Goal: Contribute content: Contribute content

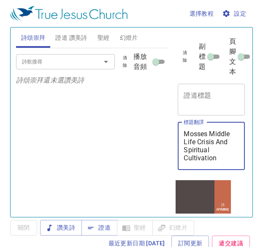
click at [233, 155] on textarea "Mosses Middle Life Crisis And Spiritual Cultivation" at bounding box center [211, 146] width 55 height 32
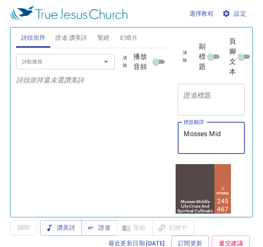
click at [233, 155] on div "清除 副標題 頁腳文本 證道標題 x 證道標題 標題翻譯 Mosses Middle Life Crisis x 標題翻譯 副標題 x 副標題 副標題翻譯 x…" at bounding box center [211, 94] width 73 height 135
click at [215, 142] on textarea "Mosses Mid" at bounding box center [211, 138] width 55 height 16
click at [227, 135] on textarea "Mosses Mid" at bounding box center [211, 138] width 55 height 16
type textarea "M"
click at [211, 104] on textarea "證道標題" at bounding box center [211, 99] width 55 height 16
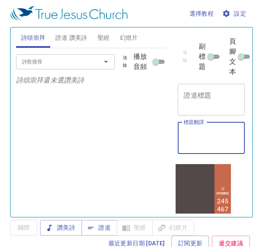
click at [200, 90] on div "x 證道標題" at bounding box center [211, 100] width 67 height 32
click at [200, 97] on textarea "證道標題" at bounding box center [211, 99] width 55 height 16
click at [202, 103] on textarea "證道標題" at bounding box center [211, 99] width 55 height 16
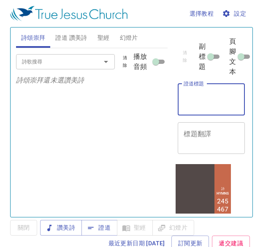
click at [202, 103] on textarea "證道標題" at bounding box center [211, 99] width 55 height 16
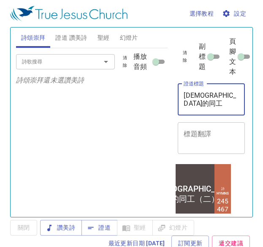
type textarea "神的同工（二）"
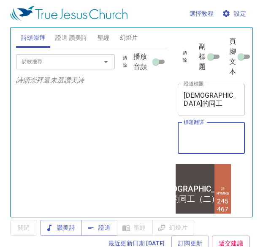
click at [203, 131] on textarea "標題翻譯" at bounding box center [211, 138] width 55 height 16
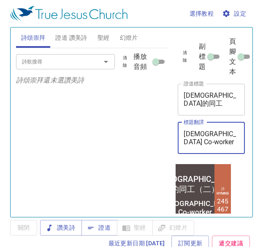
type textarea "God's Co-worker"
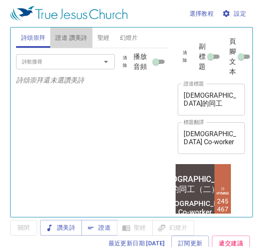
click at [65, 39] on span "證道 讚美詩" at bounding box center [71, 38] width 32 height 11
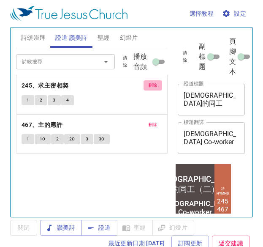
click at [159, 83] on button "刪除" at bounding box center [153, 85] width 19 height 10
click at [159, 120] on button "刪除" at bounding box center [153, 125] width 19 height 10
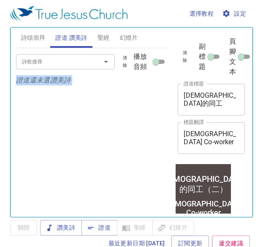
click at [85, 63] on input "詩歌搜尋" at bounding box center [53, 62] width 69 height 10
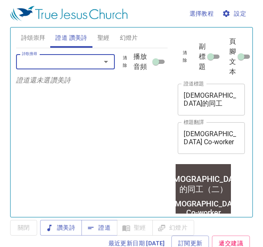
click at [81, 63] on input "詩歌搜尋" at bounding box center [53, 62] width 69 height 10
type input "358"
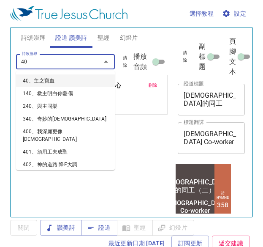
type input "401"
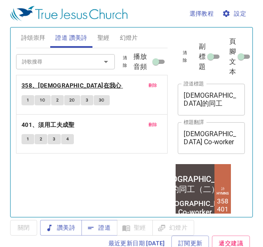
click at [58, 86] on b "358、基督活在我心" at bounding box center [72, 85] width 100 height 11
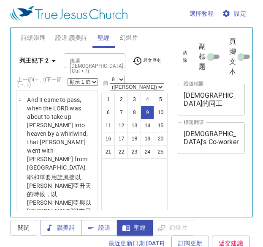
select select "9"
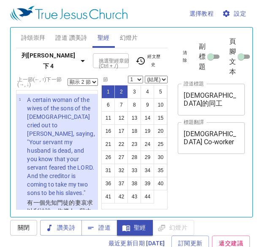
select select "2"
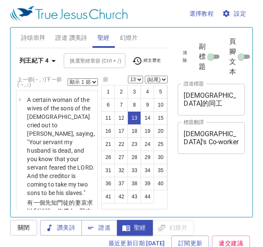
select select "13"
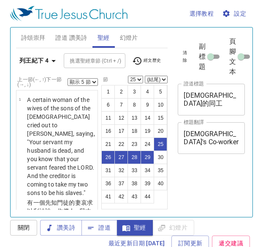
select select "5"
select select "25"
select select "5"
select select "25"
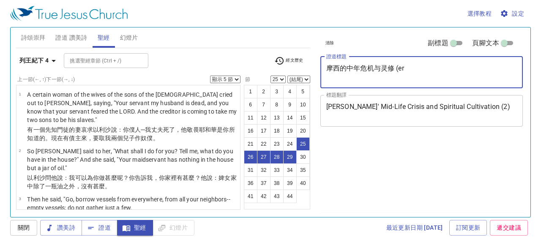
select select "5"
select select "25"
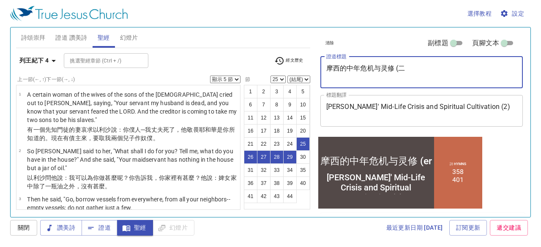
type textarea "摩西的中年危机与灵修 ("
click at [420, 65] on textarea "摩西的中年危机与灵修 (er" at bounding box center [422, 72] width 191 height 16
click at [408, 65] on textarea "摩西的中年危机与灵修 (er" at bounding box center [422, 72] width 191 height 16
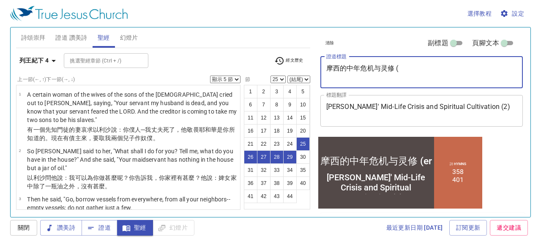
click at [408, 65] on textarea "摩西的中年危机与灵修 (er" at bounding box center [422, 72] width 191 height 16
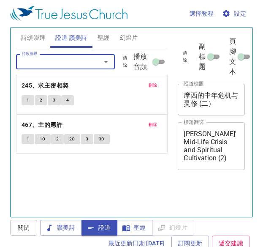
select select "5"
select select "25"
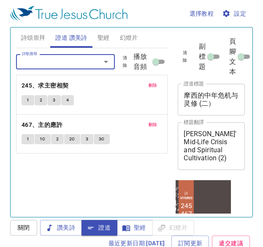
click at [105, 38] on span "聖經" at bounding box center [104, 38] width 12 height 11
click at [104, 38] on span "聖經" at bounding box center [104, 38] width 12 height 11
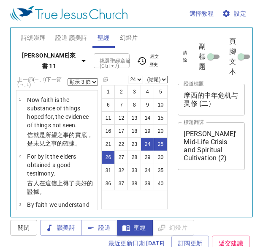
select select "3"
select select "24"
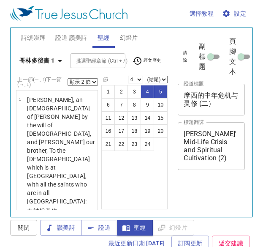
select select "2"
select select "4"
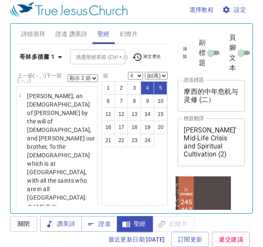
scroll to position [54, 0]
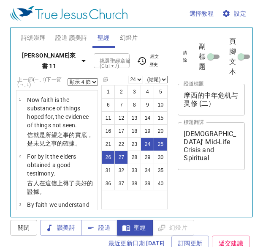
select select "4"
select select "24"
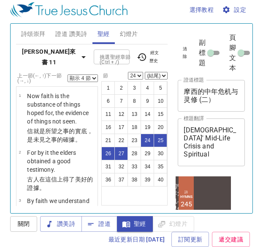
click at [38, 61] on div "希伯來書 11 挑選聖經章節 (Ctrl + /) 挑選聖經章節 (Ctrl + /) 經文歷史" at bounding box center [92, 60] width 152 height 23
click at [41, 49] on b "希伯來書 11" at bounding box center [48, 57] width 59 height 21
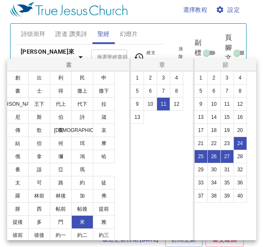
click at [54, 55] on div at bounding box center [131, 123] width 263 height 247
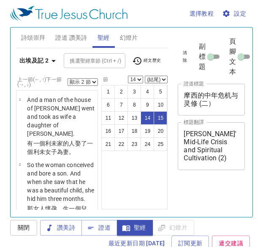
select select "2"
select select "14"
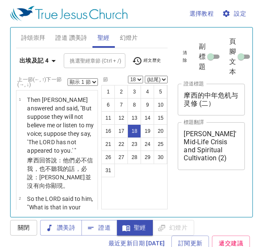
select select "18"
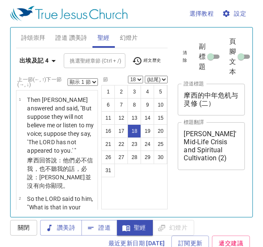
scroll to position [4, 0]
